Goal: Browse casually

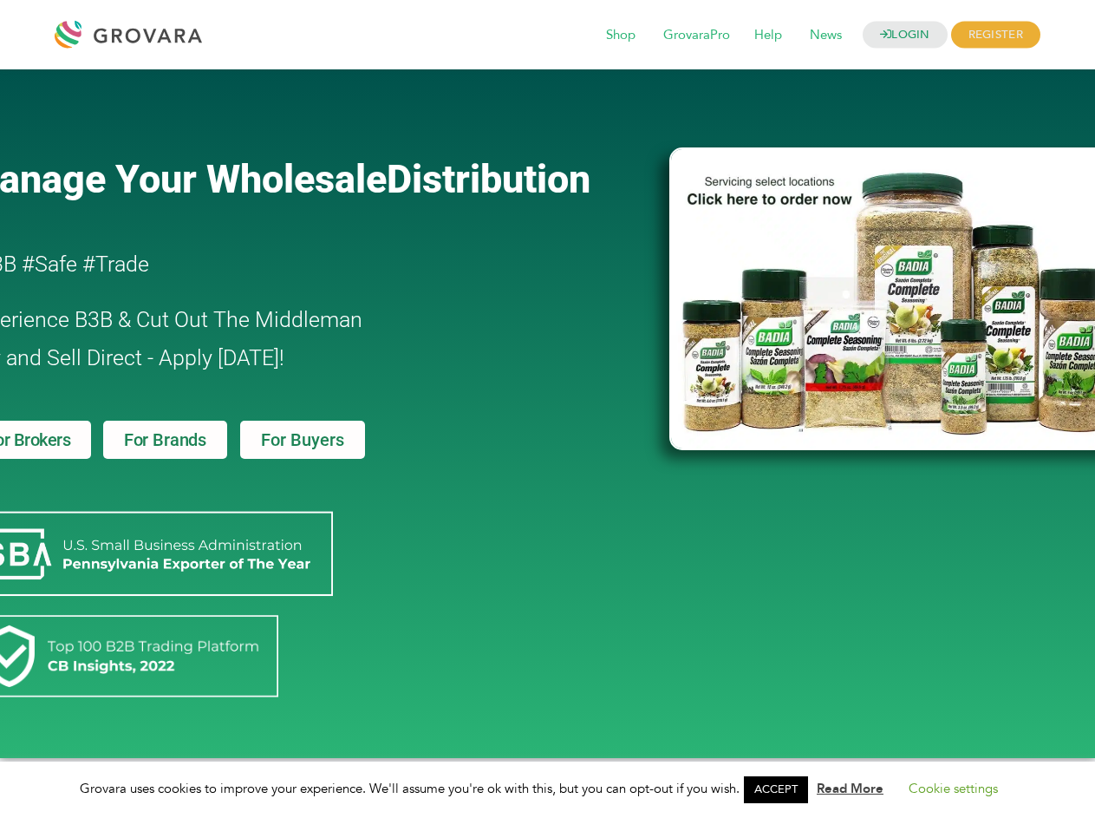
click at [763, 789] on link "ACCEPT" at bounding box center [776, 789] width 64 height 27
